Goal: Task Accomplishment & Management: Use online tool/utility

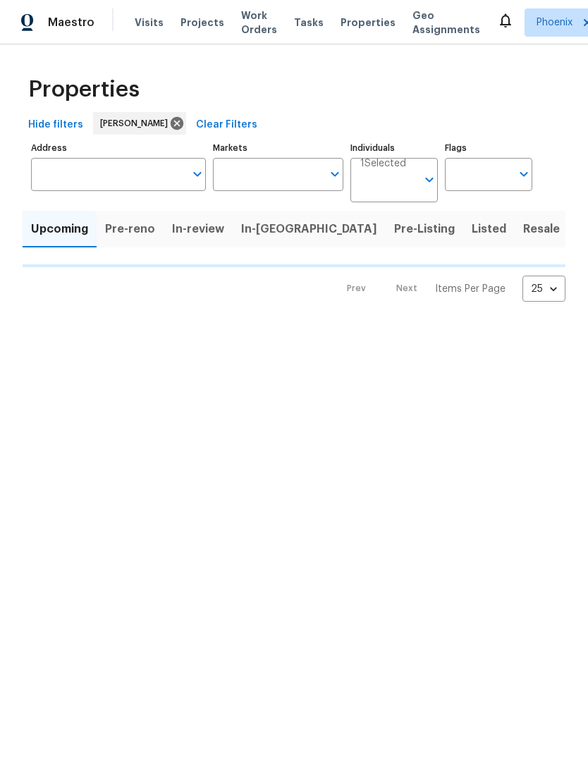
type input "50"
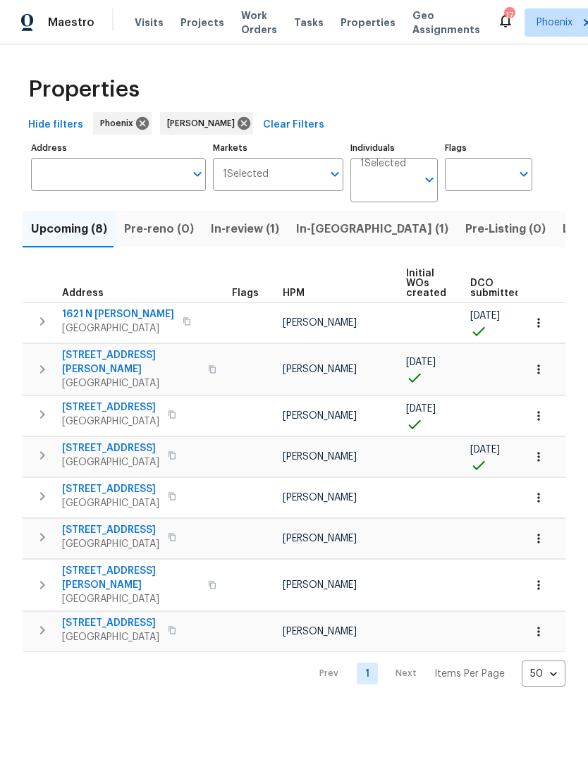
click at [106, 328] on span "[GEOGRAPHIC_DATA]" at bounding box center [118, 328] width 112 height 14
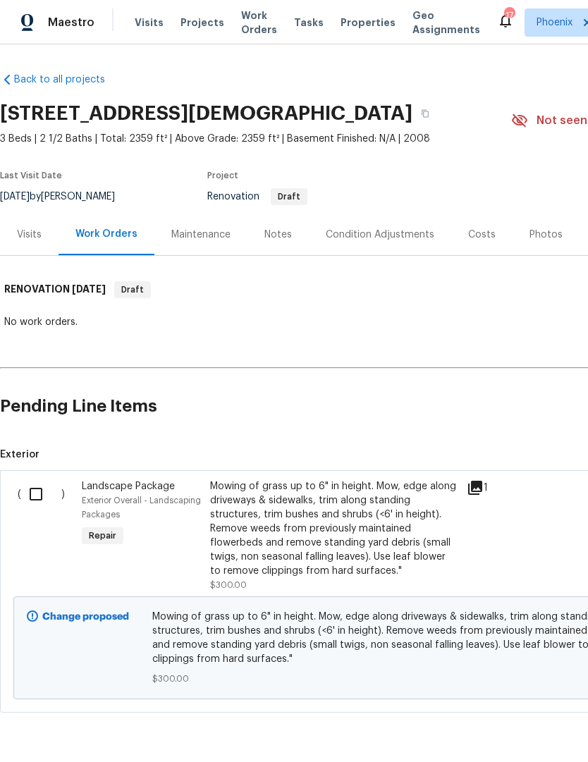
click at [52, 493] on input "checkbox" at bounding box center [41, 494] width 40 height 30
checkbox input "true"
click at [544, 732] on span "Create Work Order" at bounding box center [507, 727] width 94 height 18
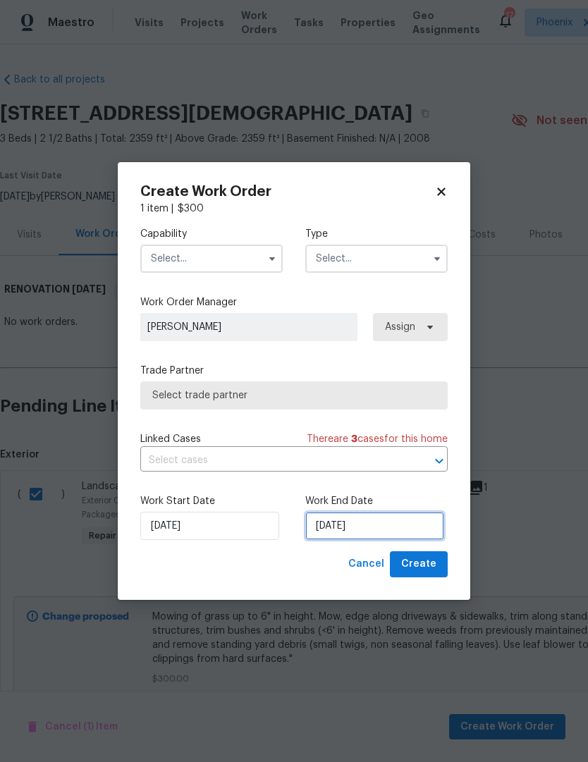
click at [395, 524] on input "10/1/2025" at bounding box center [374, 526] width 139 height 28
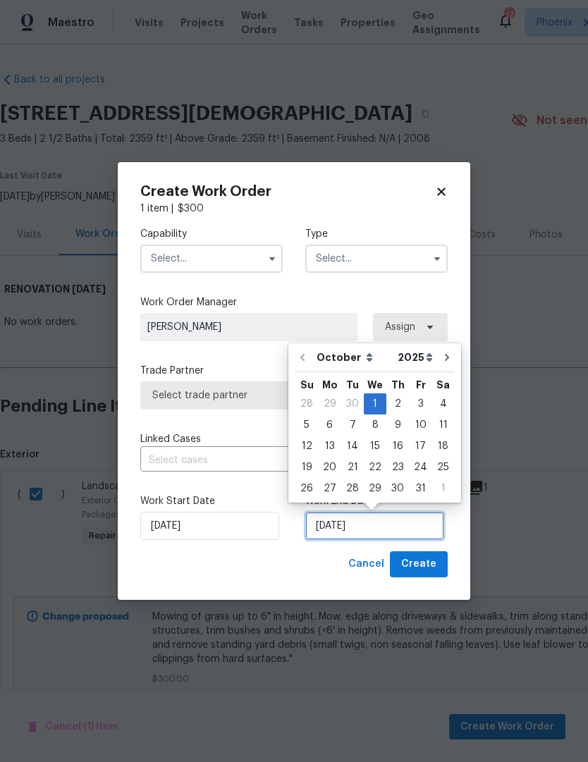
scroll to position [26, 0]
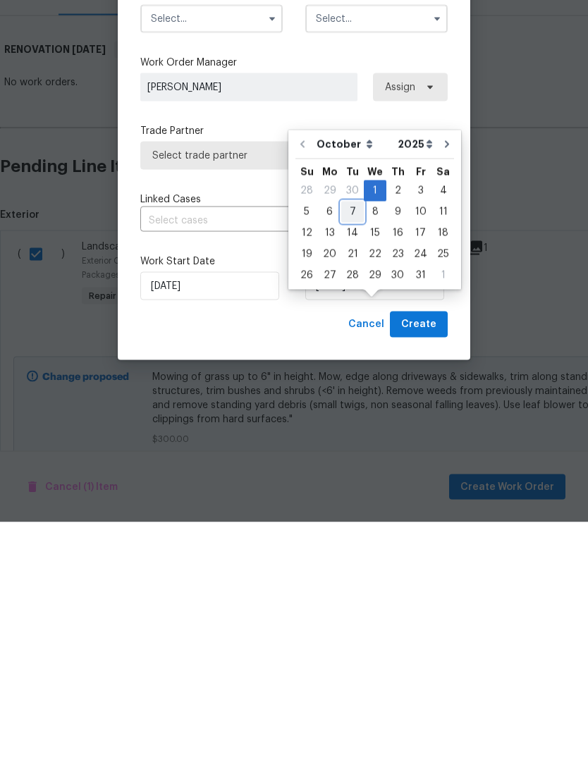
click at [342, 442] on div "7" at bounding box center [352, 452] width 23 height 20
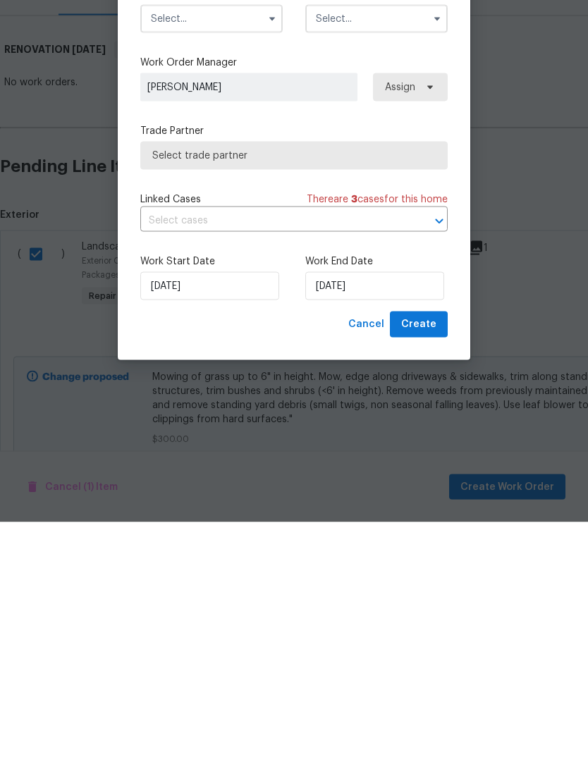
scroll to position [47, 0]
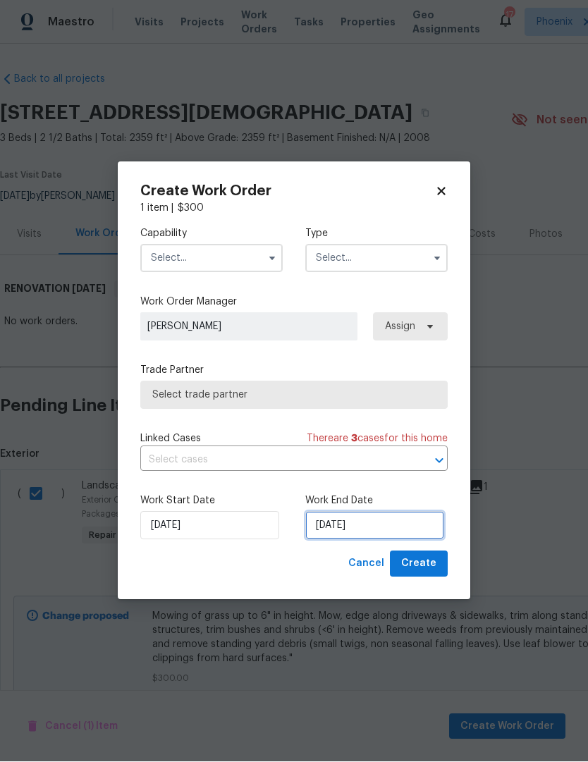
click at [390, 535] on input "10/7/2025" at bounding box center [374, 526] width 139 height 28
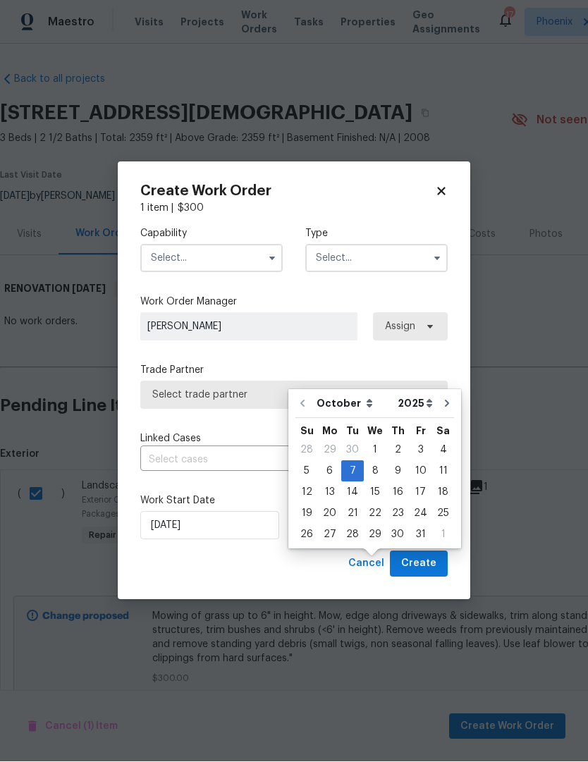
scroll to position [47, 0]
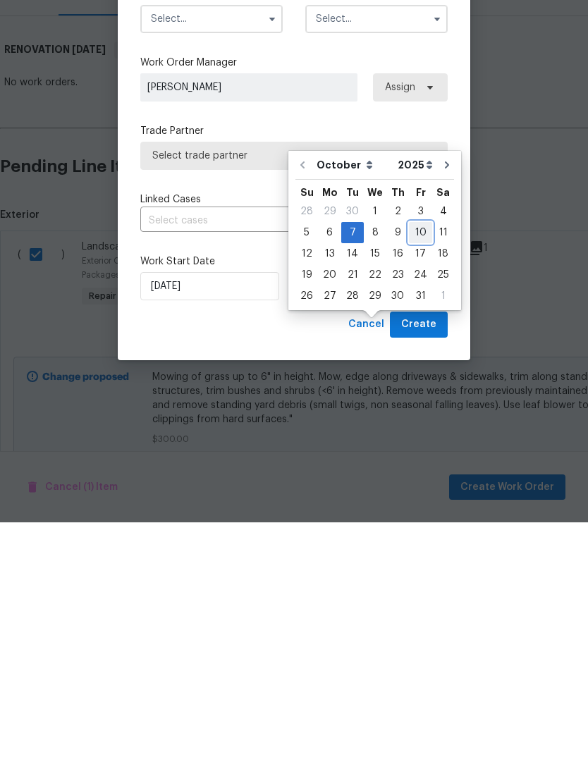
click at [416, 462] on div "10" at bounding box center [420, 472] width 23 height 20
type input "10/10/2025"
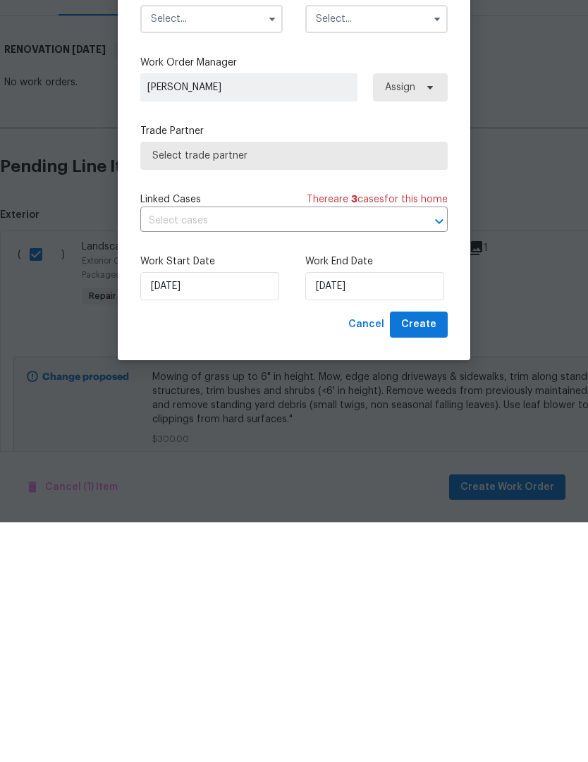
scroll to position [47, 0]
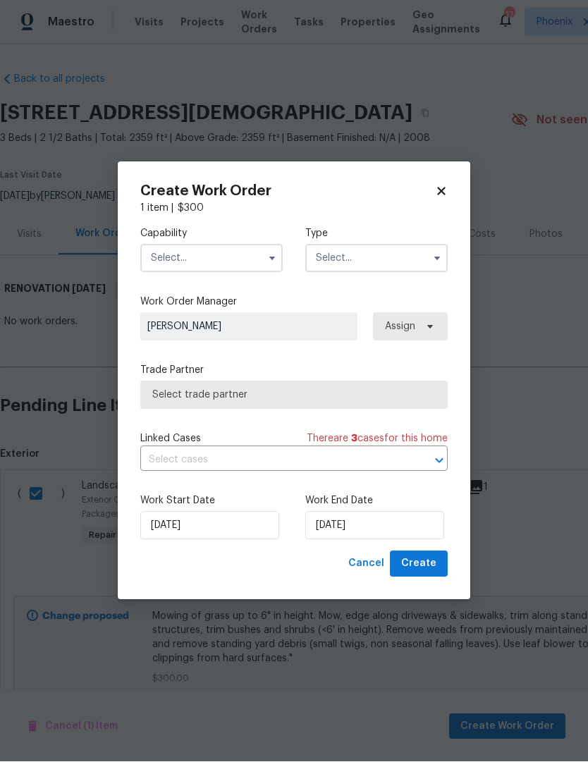
click at [245, 262] on input "text" at bounding box center [211, 259] width 142 height 28
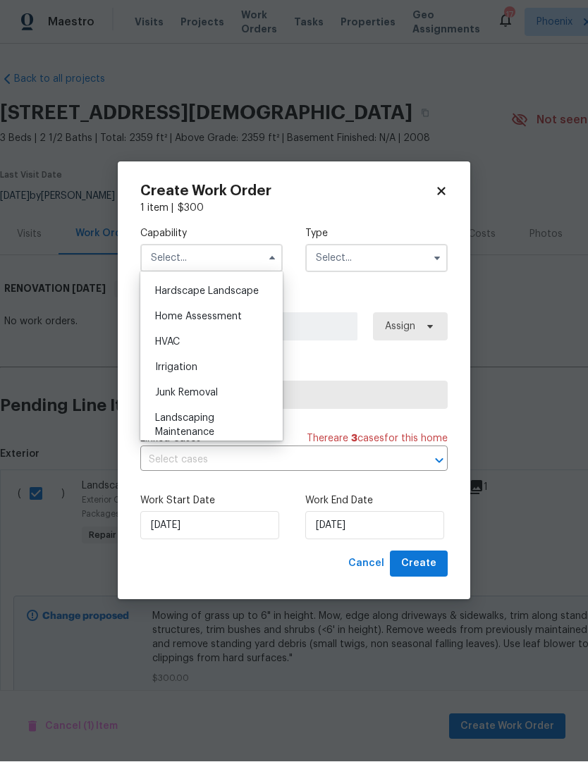
scroll to position [829, 0]
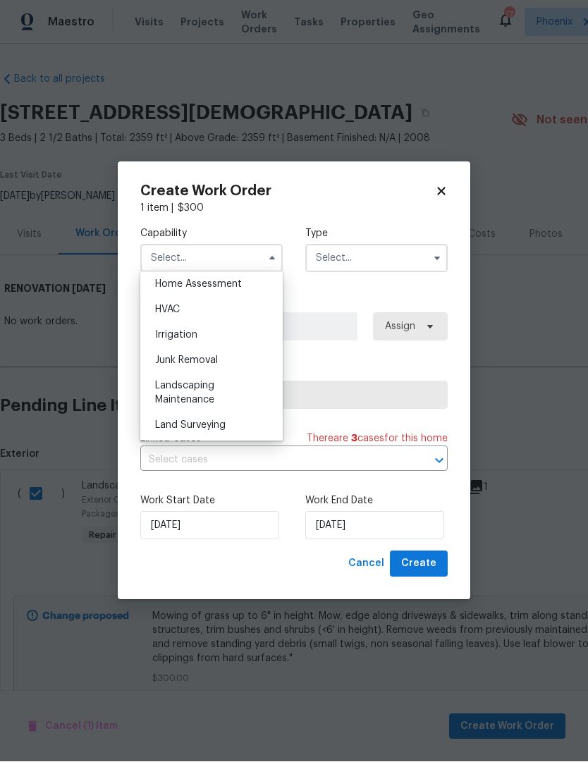
click at [199, 397] on span "Landscaping Maintenance" at bounding box center [184, 393] width 59 height 24
type input "Landscaping Maintenance"
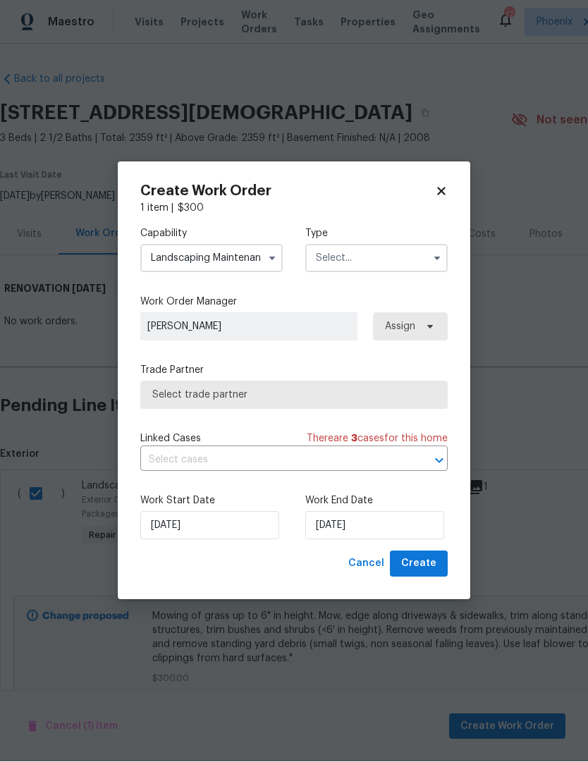
click at [412, 266] on input "text" at bounding box center [376, 259] width 142 height 28
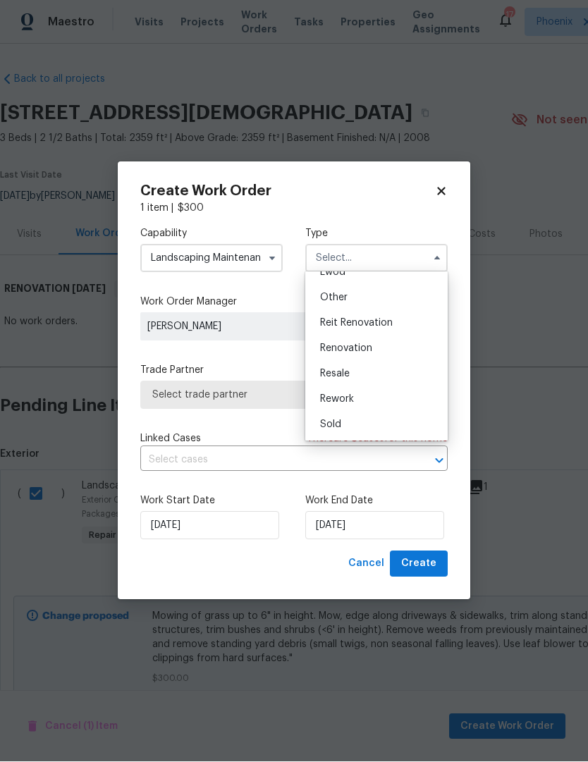
scroll to position [168, 0]
click at [359, 349] on span "Renovation" at bounding box center [346, 349] width 52 height 10
type input "Renovation"
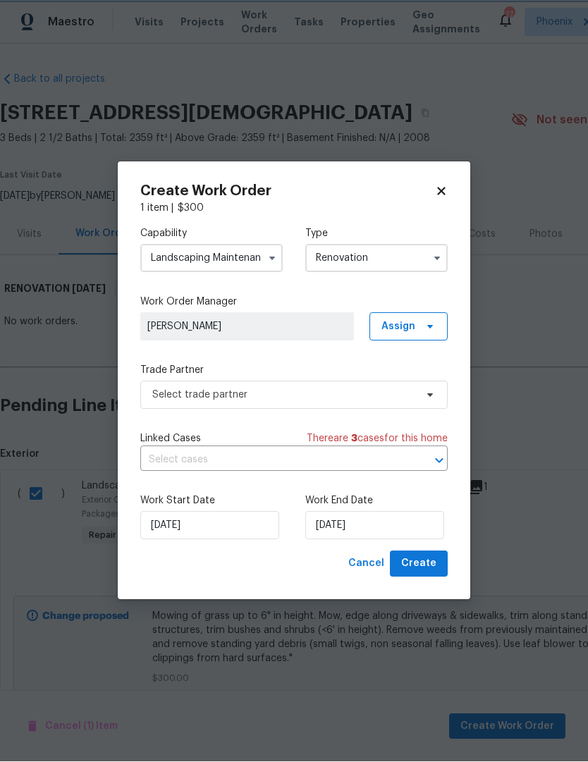
scroll to position [0, 0]
click at [345, 381] on span "Select trade partner" at bounding box center [293, 395] width 307 height 28
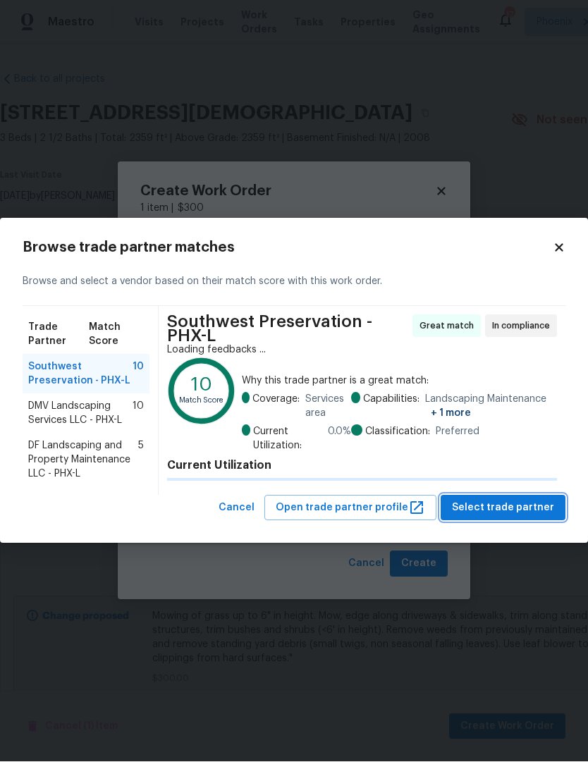
click at [515, 501] on span "Select trade partner" at bounding box center [503, 509] width 102 height 18
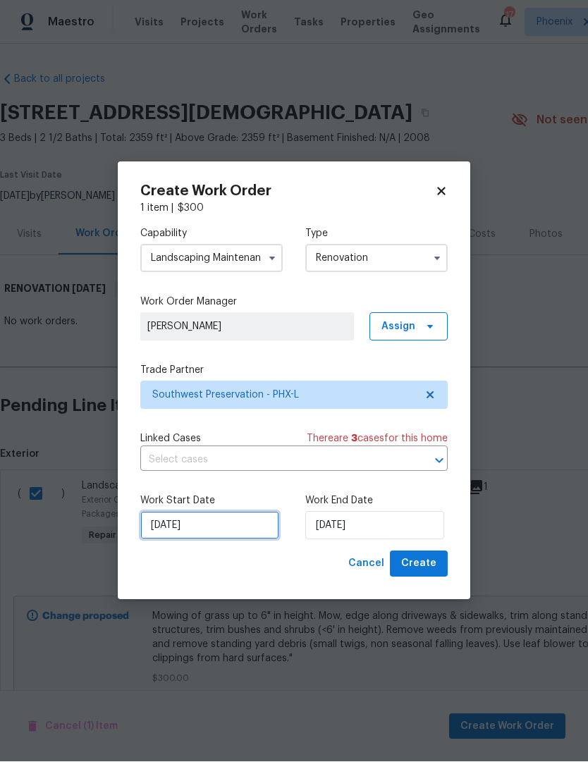
click at [230, 518] on input "10/1/2025" at bounding box center [209, 526] width 139 height 28
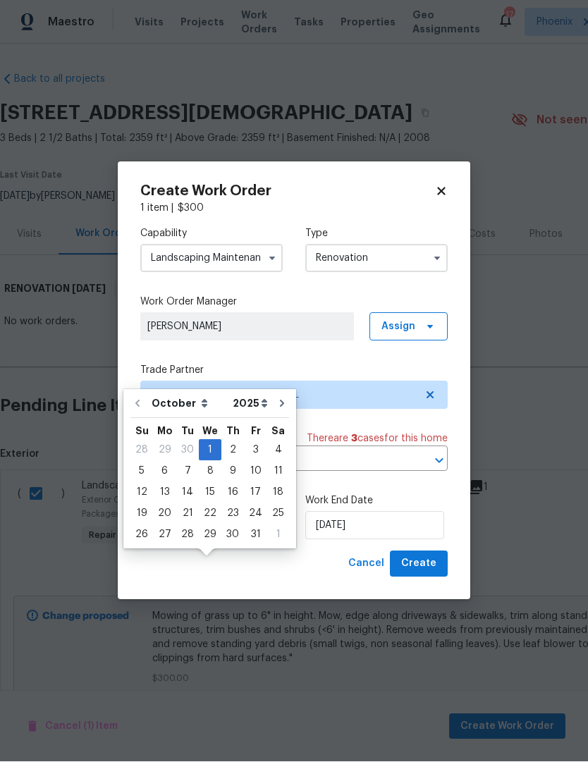
scroll to position [47, 0]
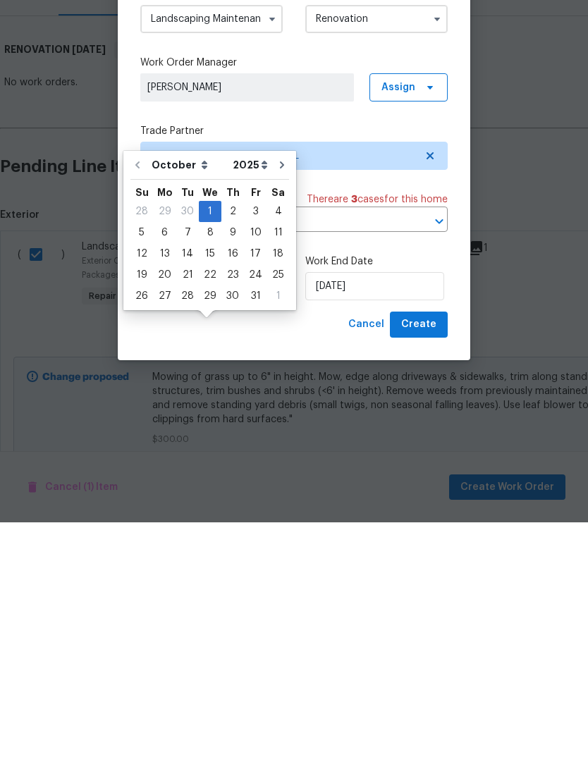
click at [315, 551] on div "Cancel Create" at bounding box center [293, 564] width 307 height 26
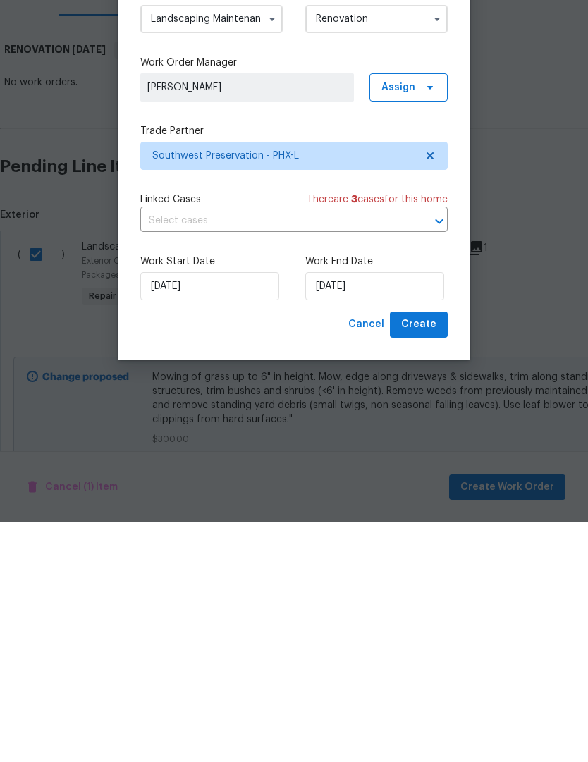
scroll to position [47, 0]
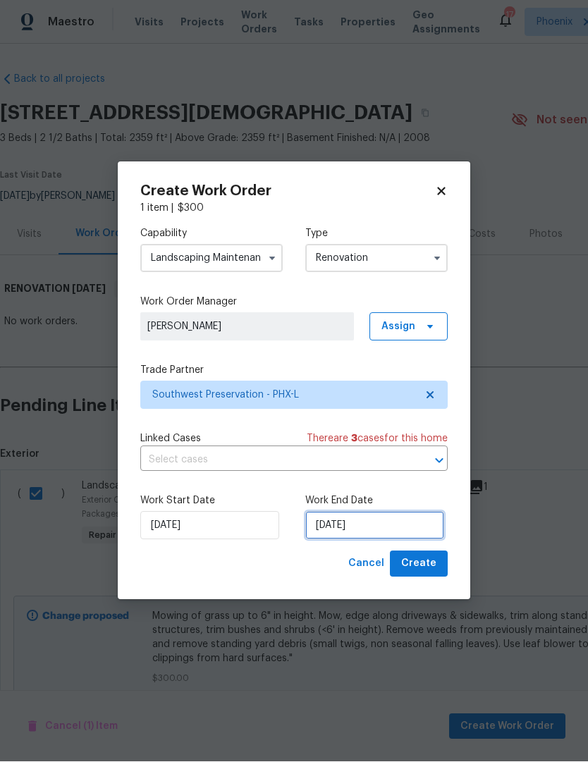
click at [395, 528] on input "10/10/2025" at bounding box center [374, 526] width 139 height 28
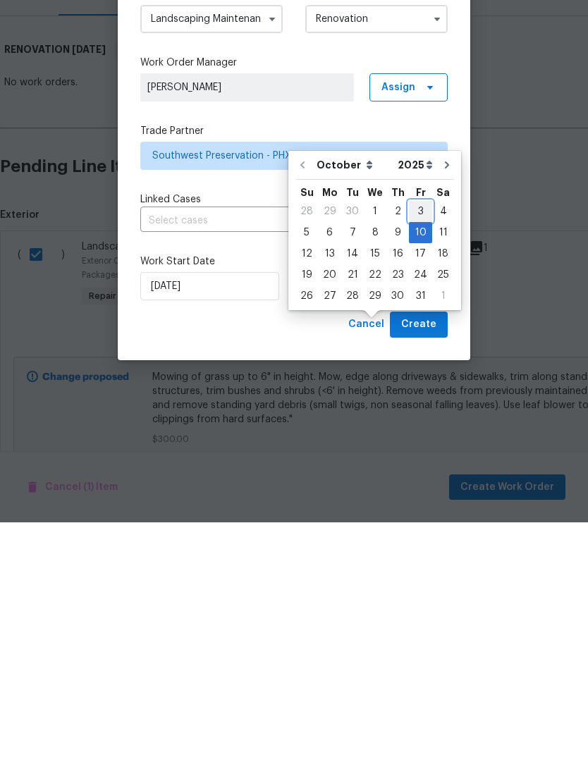
click at [415, 441] on div "3" at bounding box center [420, 451] width 23 height 20
type input "10/3/2025"
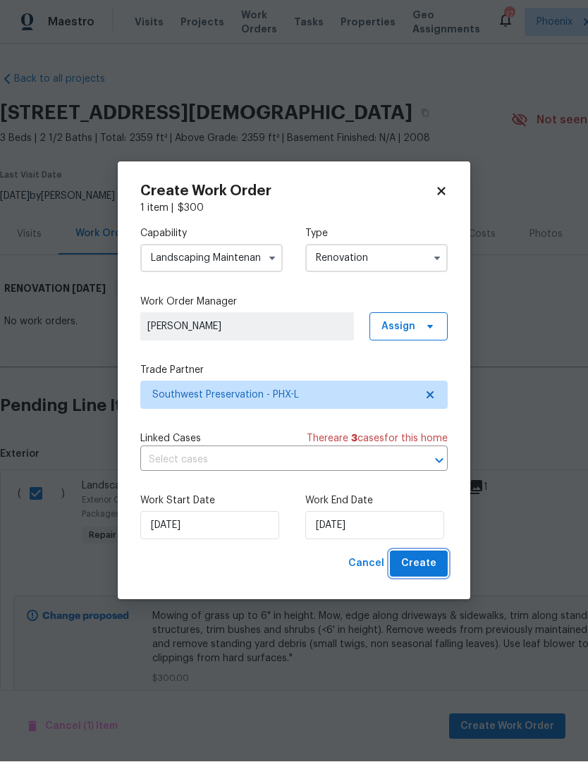
click at [427, 570] on span "Create" at bounding box center [418, 564] width 35 height 18
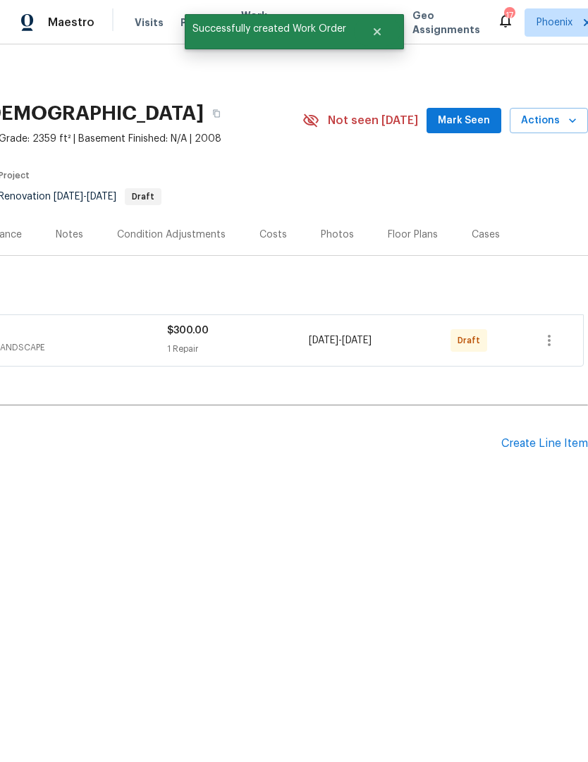
scroll to position [0, 209]
click at [559, 335] on button "button" at bounding box center [549, 340] width 34 height 34
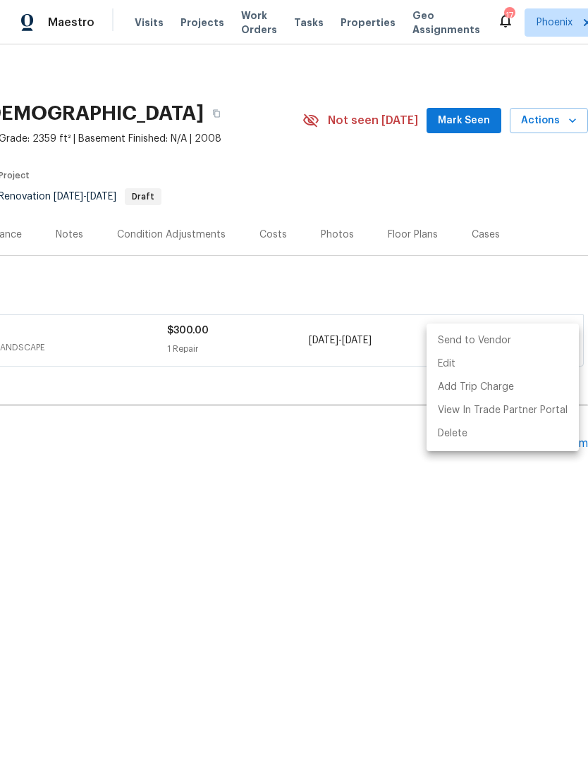
click at [492, 342] on li "Send to Vendor" at bounding box center [502, 340] width 152 height 23
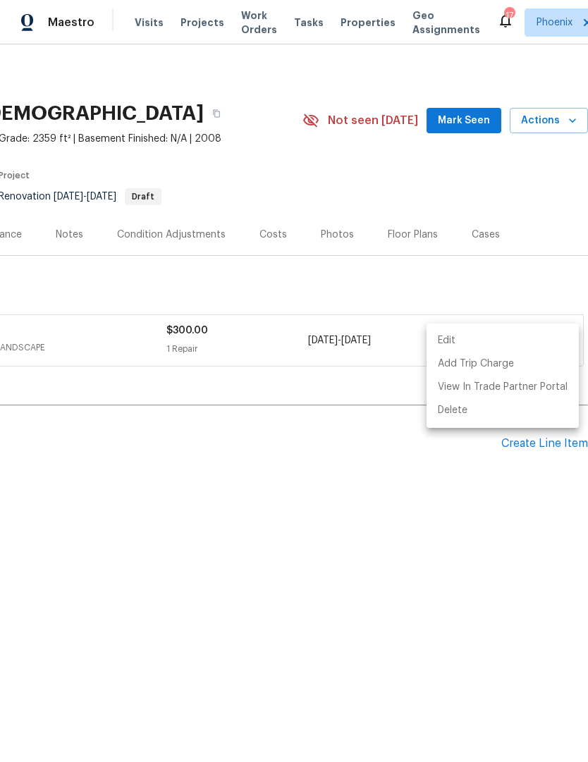
click at [404, 563] on div at bounding box center [294, 381] width 588 height 762
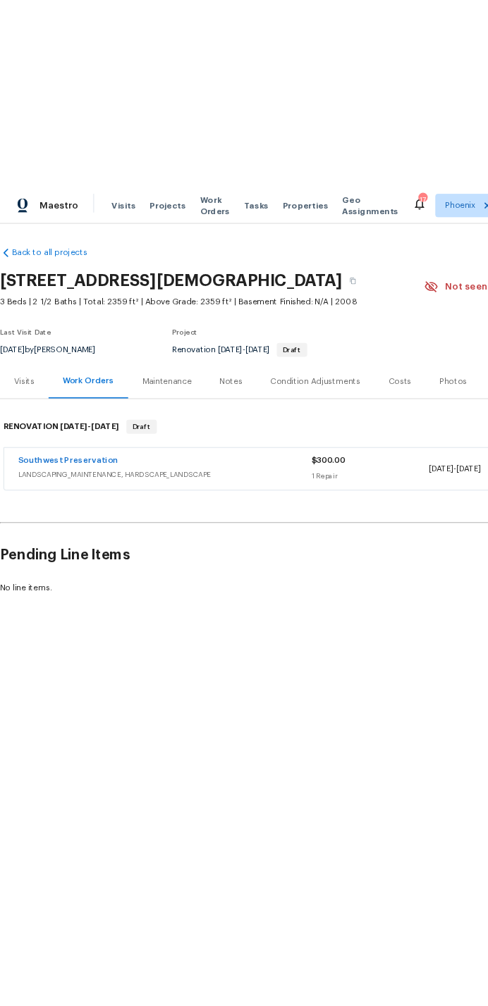
scroll to position [0, 0]
